Goal: Task Accomplishment & Management: Complete application form

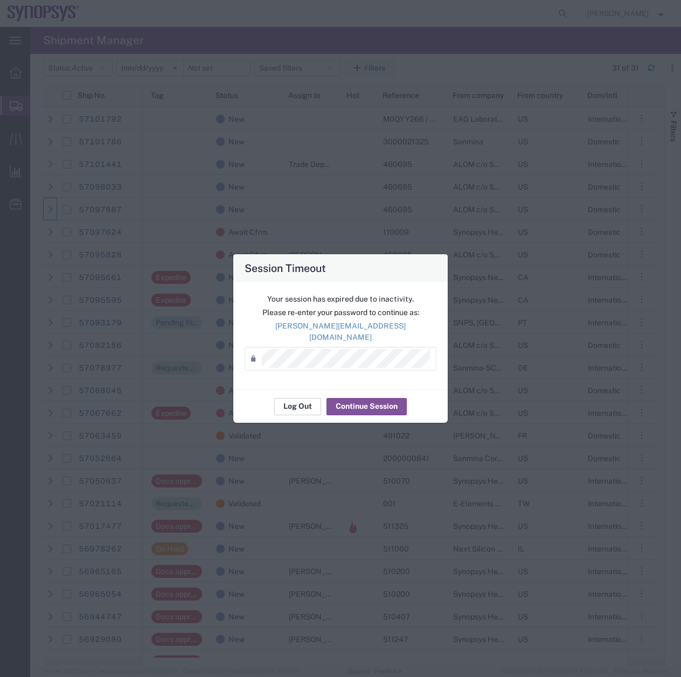
click at [289, 400] on button "Log Out" at bounding box center [297, 406] width 47 height 17
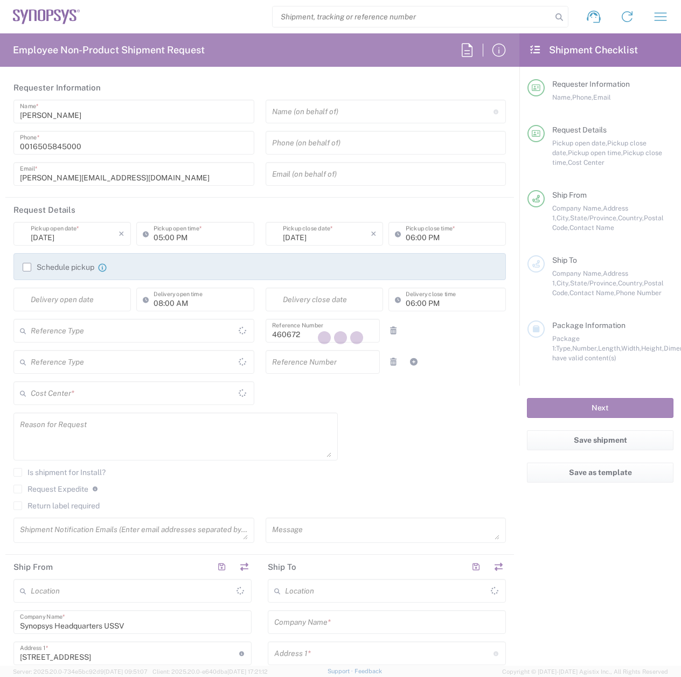
type input "[GEOGRAPHIC_DATA]"
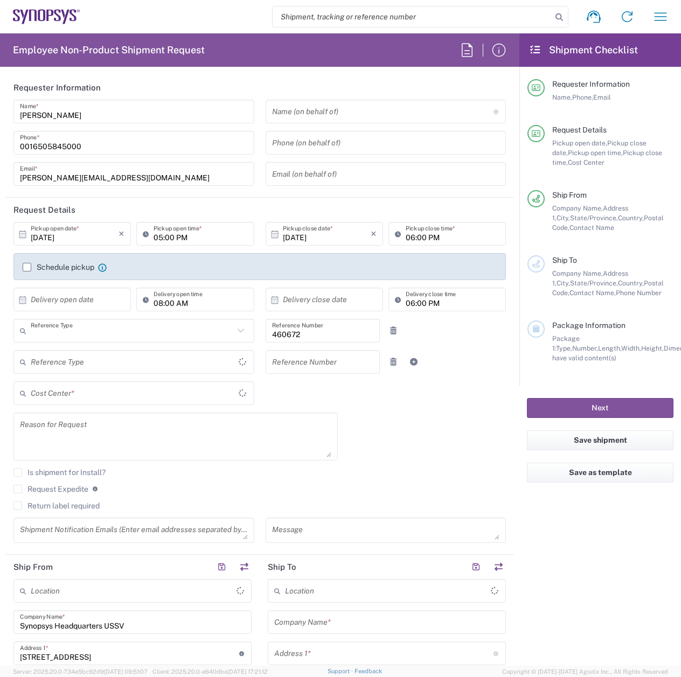
type input "Department"
type input "Delivered at Place"
type input "US01, FIN, Distri 460672"
type input "United States"
type input "California"
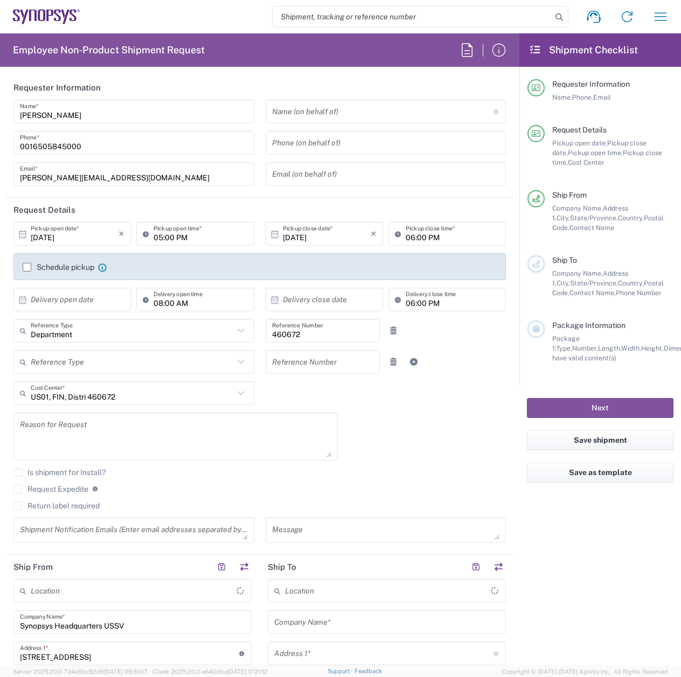
type input "Headquarters USSV"
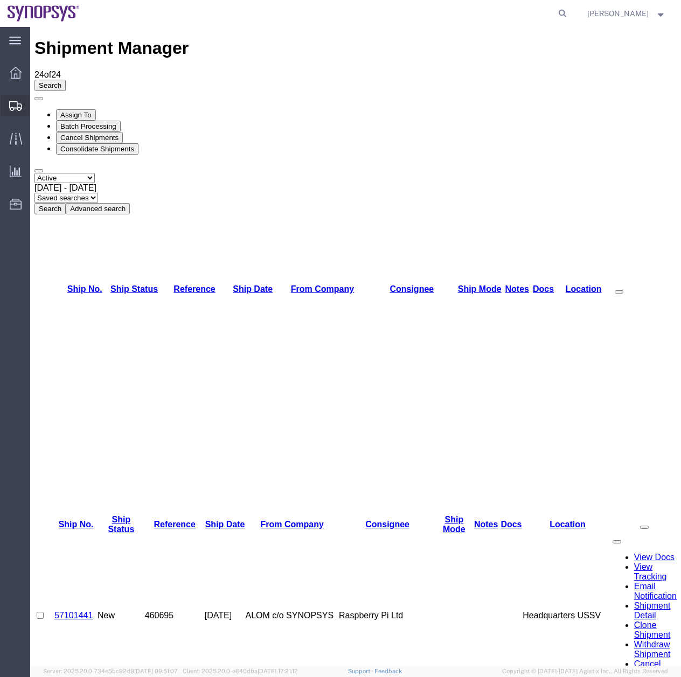
click at [15, 110] on icon at bounding box center [15, 106] width 13 height 10
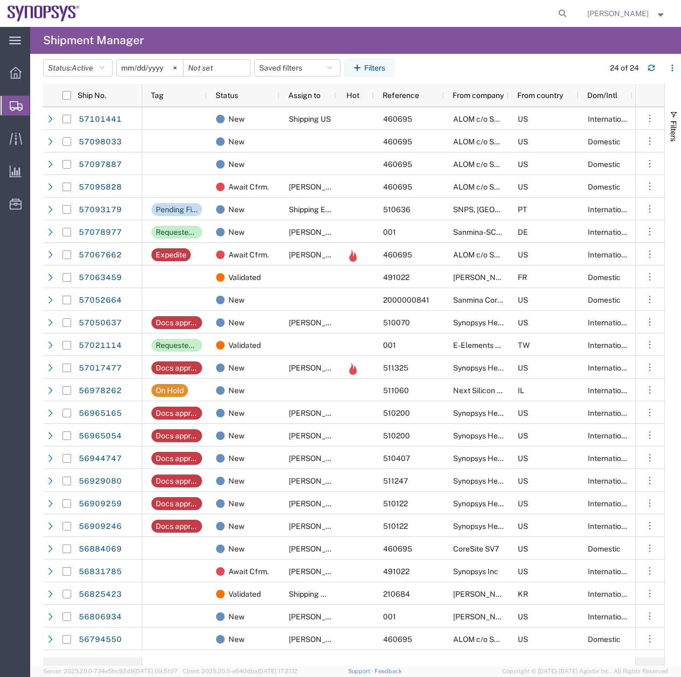
click at [528, 24] on agx-global-search at bounding box center [399, 13] width 345 height 27
click at [656, 72] on button "button" at bounding box center [650, 67] width 17 height 17
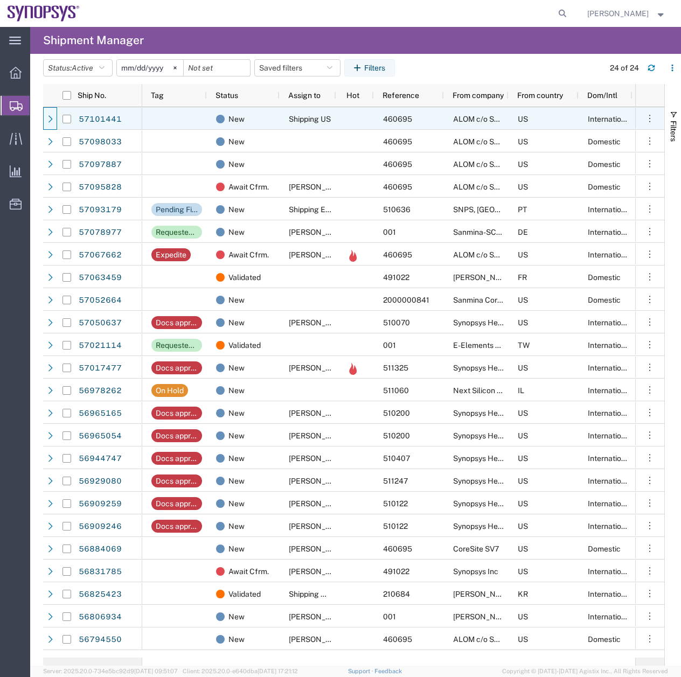
click at [45, 118] on div at bounding box center [50, 118] width 14 height 23
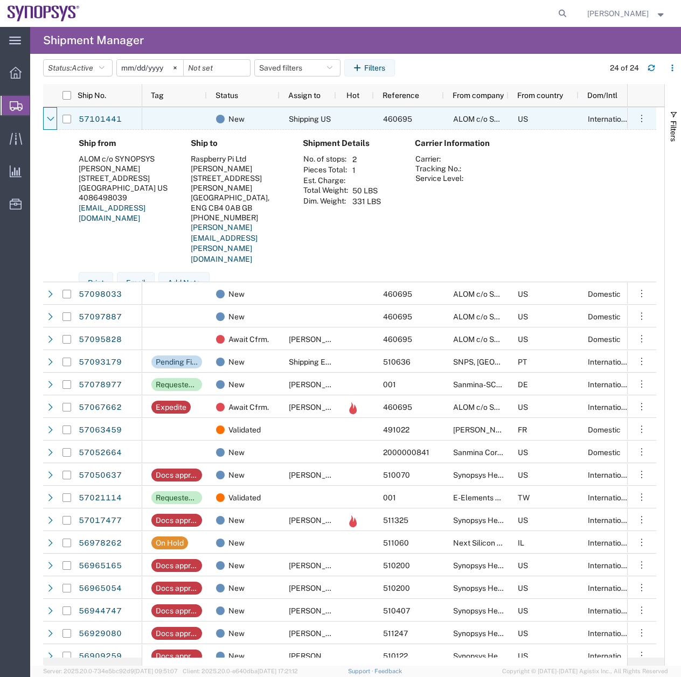
click at [45, 118] on div at bounding box center [50, 118] width 14 height 23
